Goal: Task Accomplishment & Management: Use online tool/utility

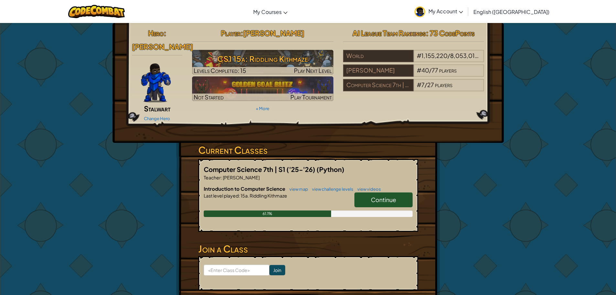
click at [408, 192] on link "Continue" at bounding box center [383, 199] width 58 height 15
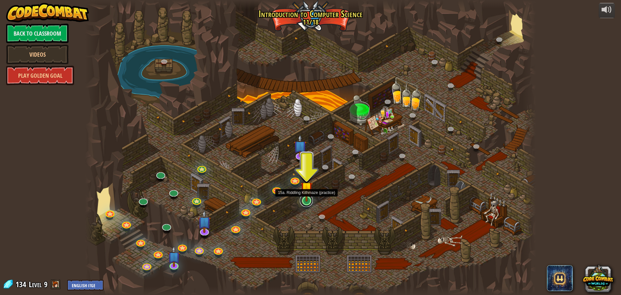
click at [306, 202] on link at bounding box center [306, 200] width 13 height 13
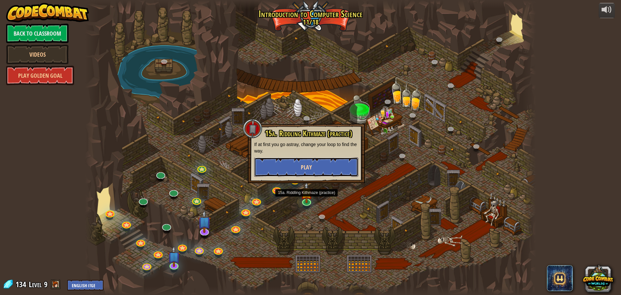
click at [315, 169] on button "Play" at bounding box center [306, 166] width 104 height 19
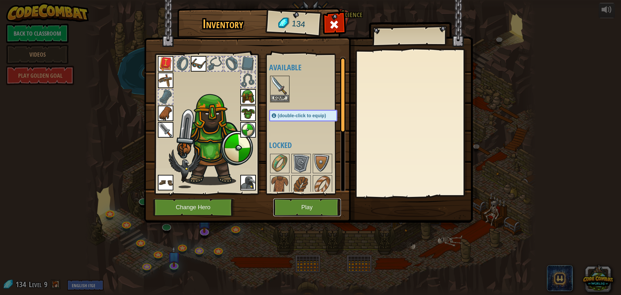
click at [325, 206] on button "Play" at bounding box center [307, 207] width 68 height 18
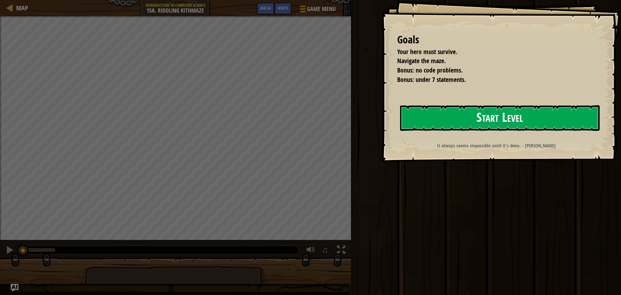
click at [472, 112] on button "Start Level" at bounding box center [500, 118] width 200 height 26
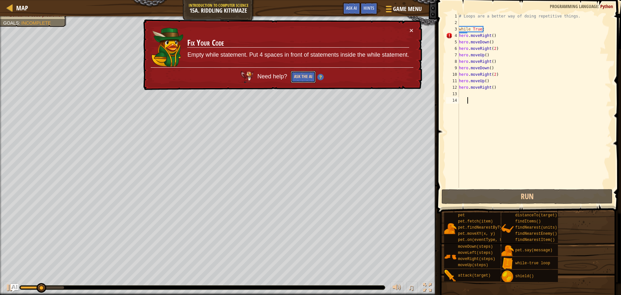
click at [306, 76] on button "Ask the AI" at bounding box center [303, 77] width 25 height 12
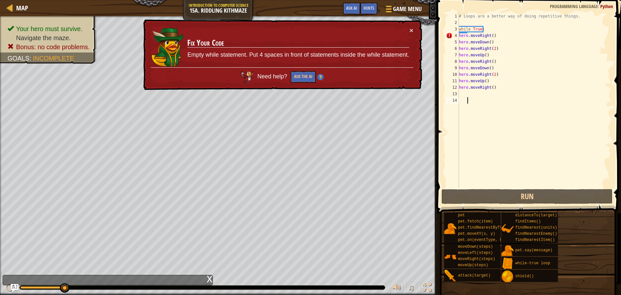
click at [493, 34] on div "# Loops are a better way of doing repetitive things. while True : hero . moveRi…" at bounding box center [535, 107] width 154 height 188
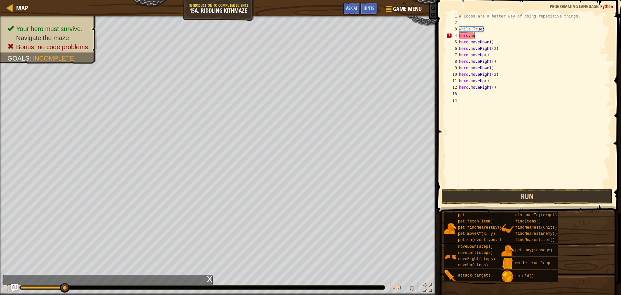
type textarea "h"
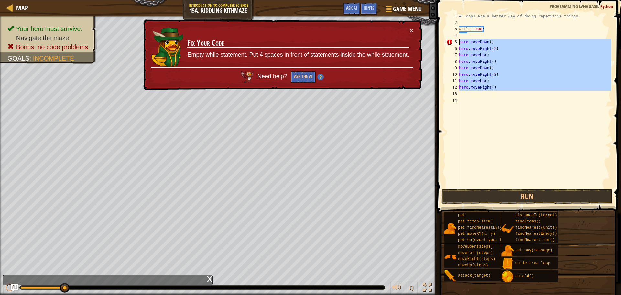
drag, startPoint x: 503, startPoint y: 93, endPoint x: 441, endPoint y: 41, distance: 80.1
click at [441, 41] on div "1 2 3 4 5 6 7 8 9 10 11 12 13 14 # Loops are a better way of doing repetitive t…" at bounding box center [528, 119] width 186 height 232
type textarea "hero.moveDown() hero.moveRight(2)"
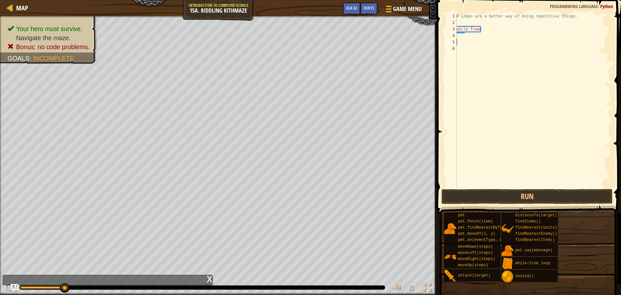
click at [457, 48] on div "# Loops are a better way of doing repetitive things. while True :" at bounding box center [533, 107] width 156 height 188
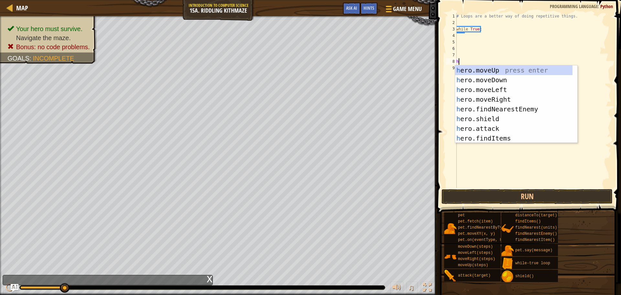
scroll to position [3, 0]
type textarea "her"
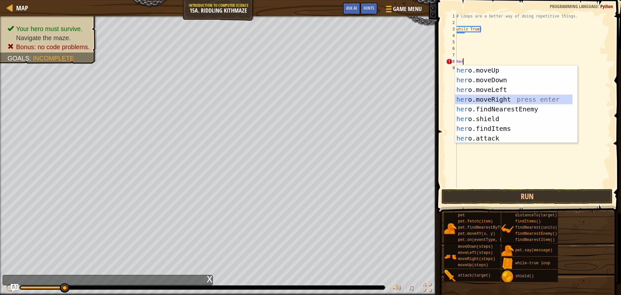
click at [489, 101] on div "her o.moveUp press enter her o.moveDown press enter her o.moveLeft press enter …" at bounding box center [513, 113] width 117 height 97
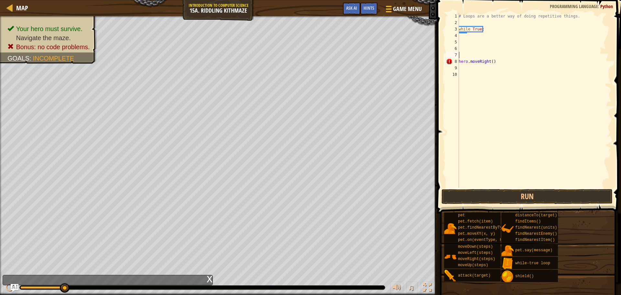
drag, startPoint x: 495, startPoint y: 57, endPoint x: 494, endPoint y: 61, distance: 4.4
click at [494, 61] on div "# Loops are a better way of doing repetitive things. while True : hero . moveRi…" at bounding box center [534, 107] width 154 height 188
click at [494, 61] on div "# Loops are a better way of doing repetitive things. while True : hero . moveRi…" at bounding box center [534, 100] width 154 height 175
type textarea "h"
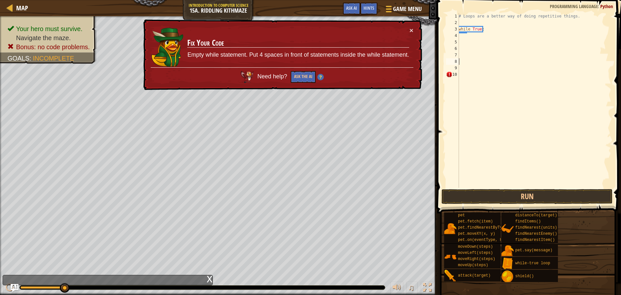
click at [461, 75] on div "# Loops are a better way of doing repetitive things. while True :" at bounding box center [534, 107] width 154 height 188
click at [0, 142] on div "Your hero must survive. Navigate the maze. Bonus: no code problems. Goals : Inc…" at bounding box center [218, 155] width 437 height 278
click at [322, 76] on img at bounding box center [320, 77] width 6 height 6
click at [320, 78] on img at bounding box center [320, 77] width 6 height 6
click at [374, 5] on span "Hints" at bounding box center [368, 8] width 11 height 6
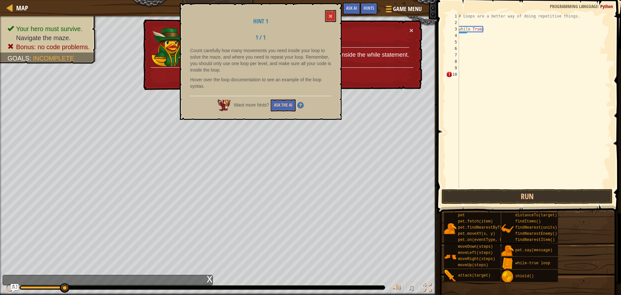
click at [329, 4] on div "Hint 1 1 / 1 Count carefully how many movements you need inside your loop to so…" at bounding box center [261, 61] width 162 height 116
click at [329, 22] on button at bounding box center [330, 16] width 11 height 12
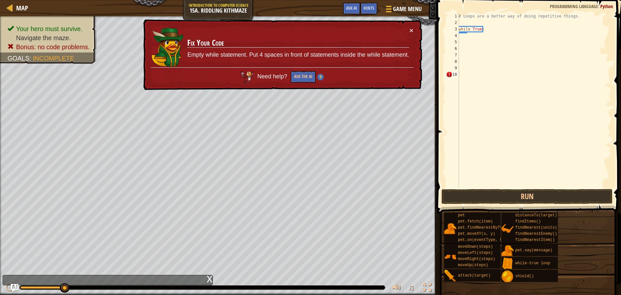
click at [462, 39] on div "# Loops are a better way of doing repetitive things. while True :" at bounding box center [534, 107] width 154 height 188
drag, startPoint x: 59, startPoint y: 286, endPoint x: 101, endPoint y: 302, distance: 45.3
click at [101, 0] on html "Map Introduction to Computer Science 15a. Riddling Kithmaze Game Menu Done Hint…" at bounding box center [310, 0] width 621 height 0
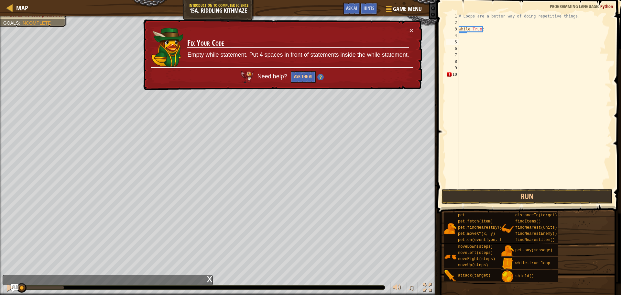
click at [14, 262] on div "Your hero must survive. Navigate the maze. Bonus: no code problems. Goals : Inc…" at bounding box center [310, 155] width 621 height 278
